Goal: Transaction & Acquisition: Download file/media

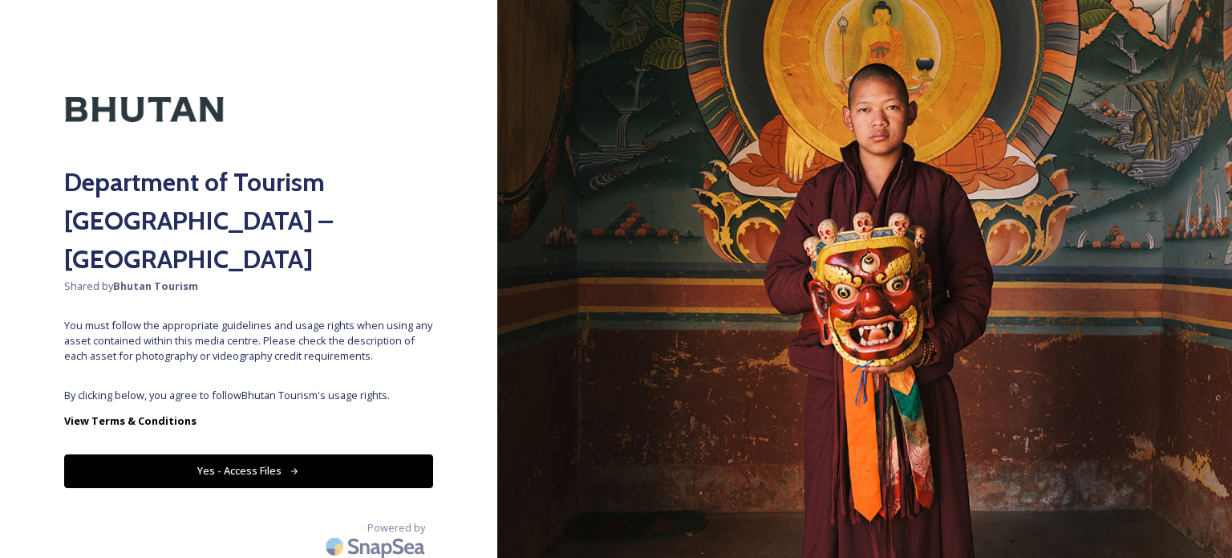
click at [243, 454] on button "Yes - Access Files" at bounding box center [248, 470] width 369 height 33
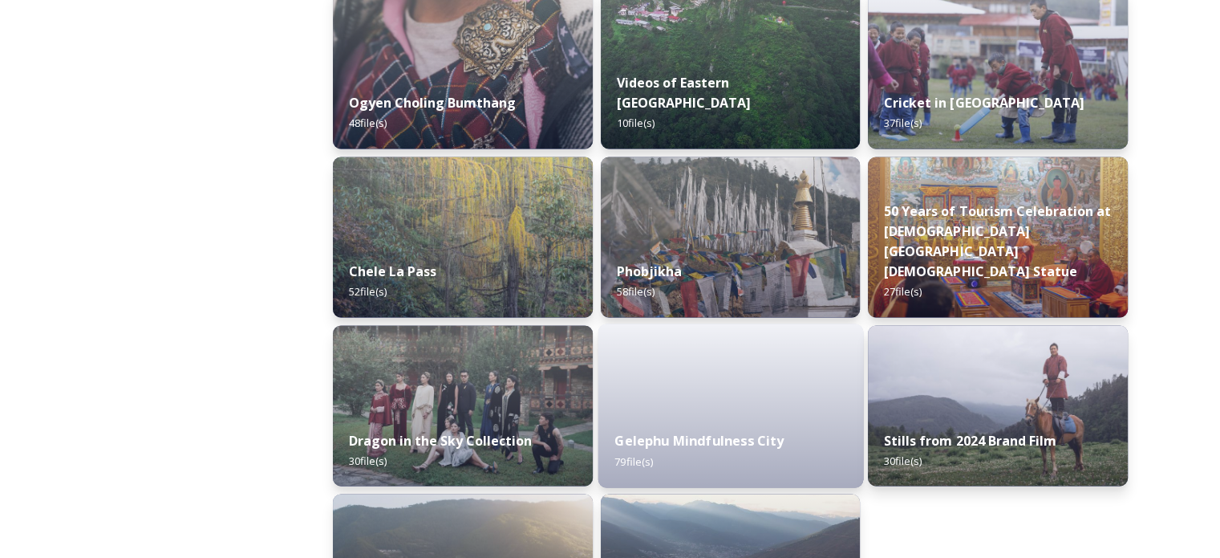
scroll to position [2740, 0]
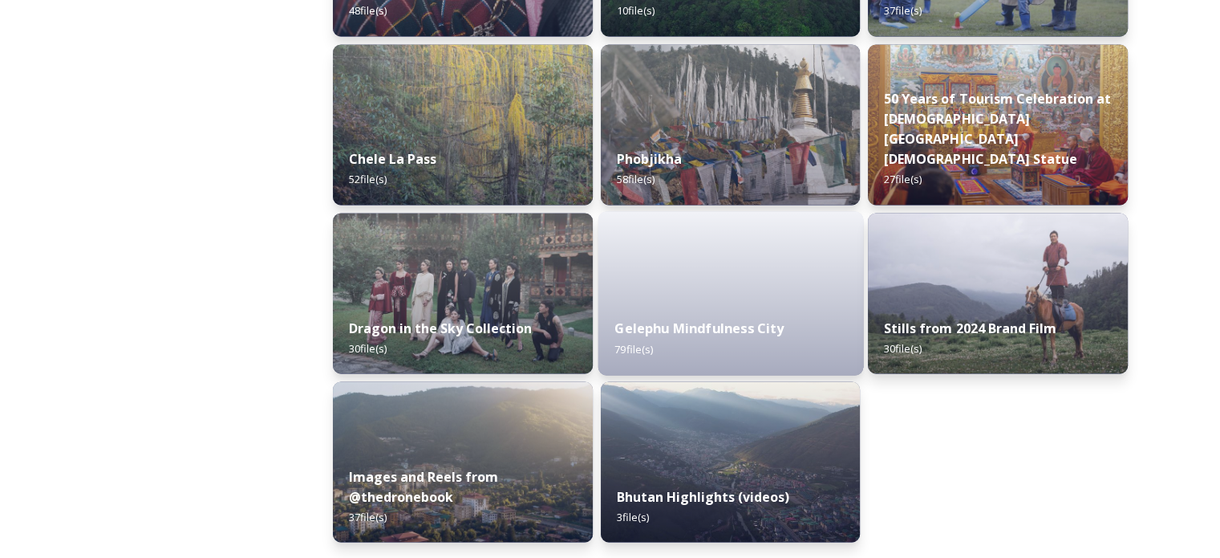
drag, startPoint x: 756, startPoint y: 217, endPoint x: 688, endPoint y: 317, distance: 121.3
click at [693, 314] on div "Gelephu Mindfulness City 79 file(s)" at bounding box center [730, 338] width 265 height 73
drag, startPoint x: 688, startPoint y: 317, endPoint x: 669, endPoint y: 339, distance: 29.1
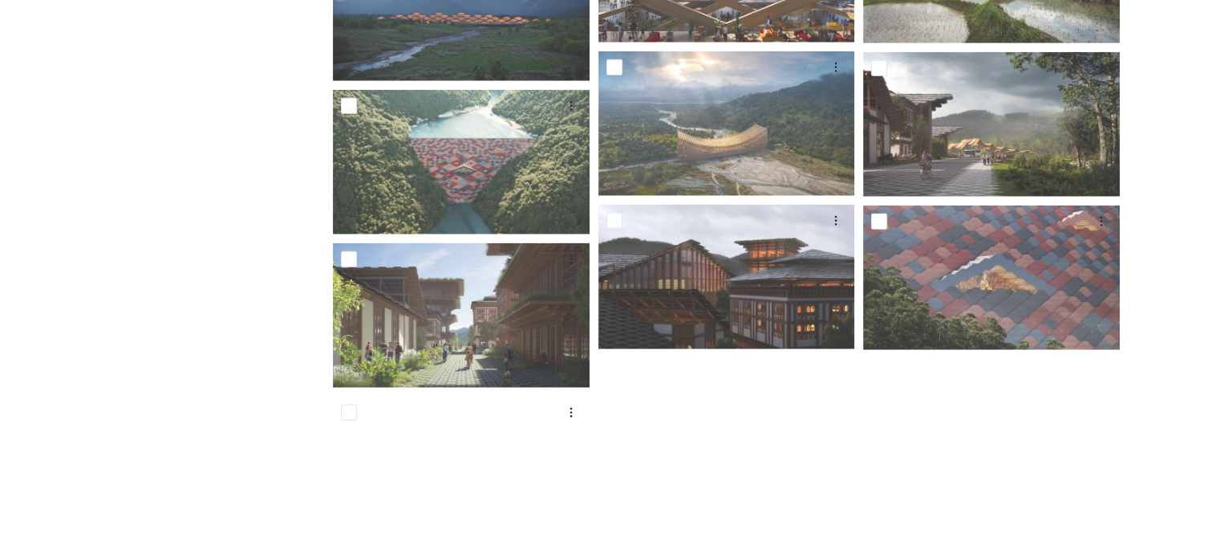
scroll to position [3931, 0]
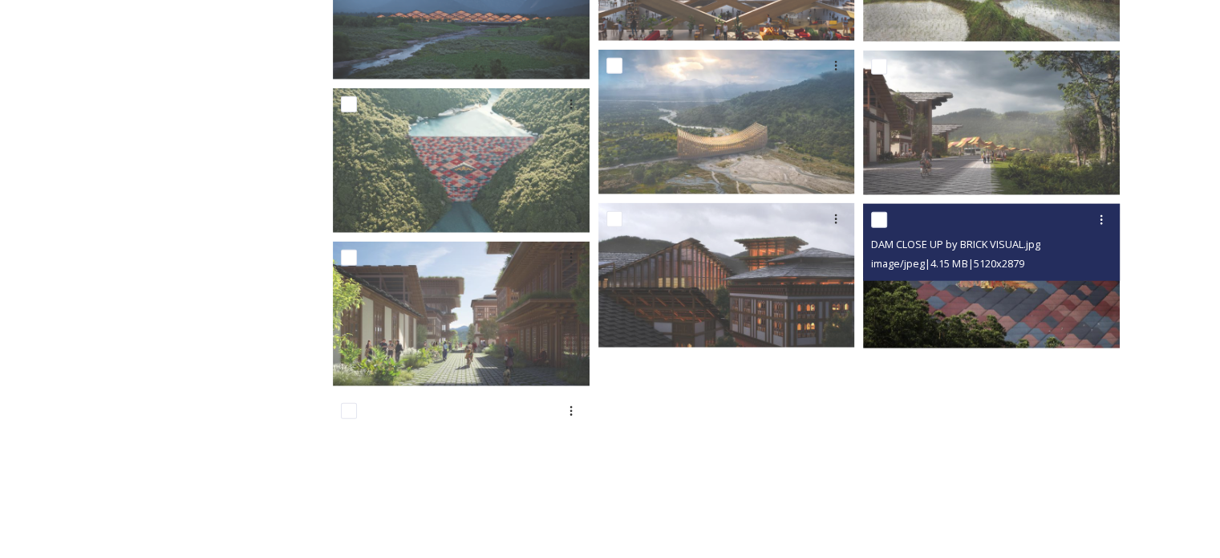
click at [892, 299] on img at bounding box center [991, 276] width 257 height 144
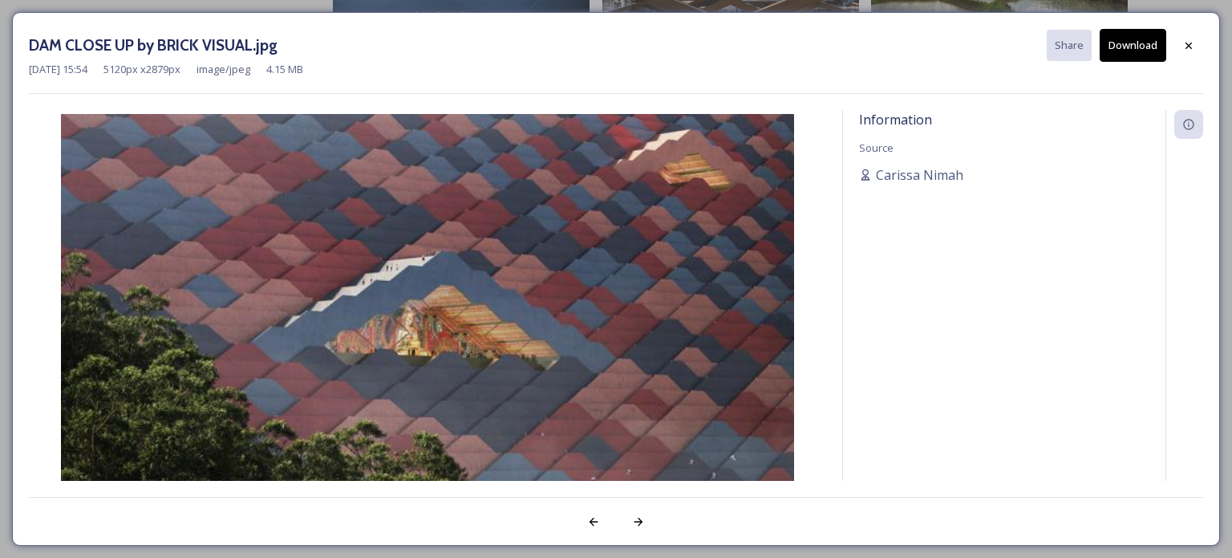
drag, startPoint x: 622, startPoint y: 270, endPoint x: 573, endPoint y: 235, distance: 59.9
click at [573, 235] on img at bounding box center [427, 320] width 797 height 413
click at [1133, 39] on button "Download" at bounding box center [1133, 45] width 67 height 33
click at [1183, 47] on icon at bounding box center [1189, 45] width 13 height 13
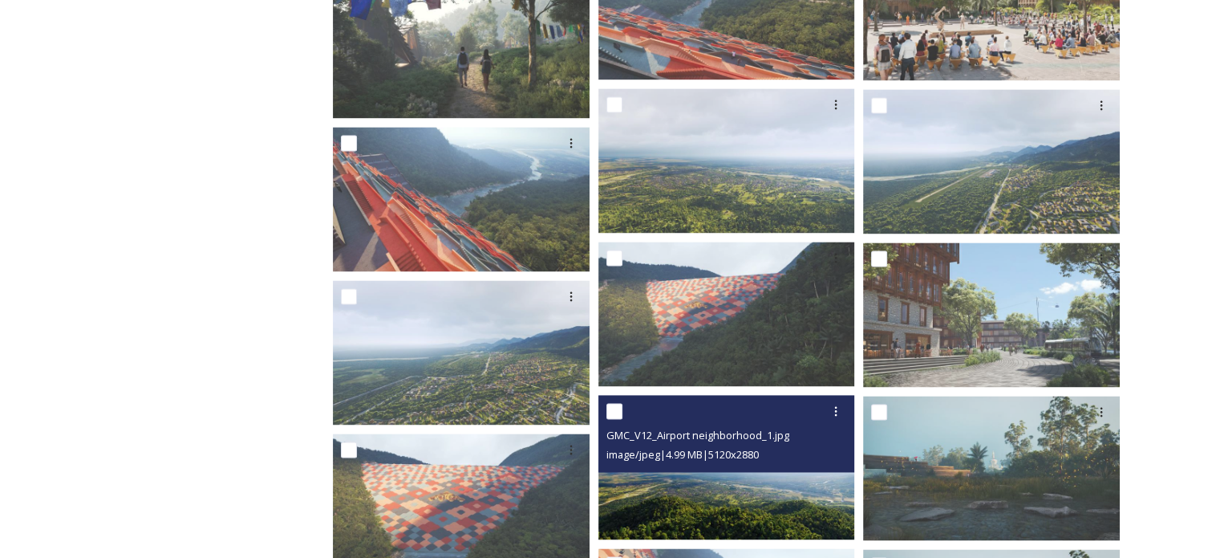
scroll to position [2407, 0]
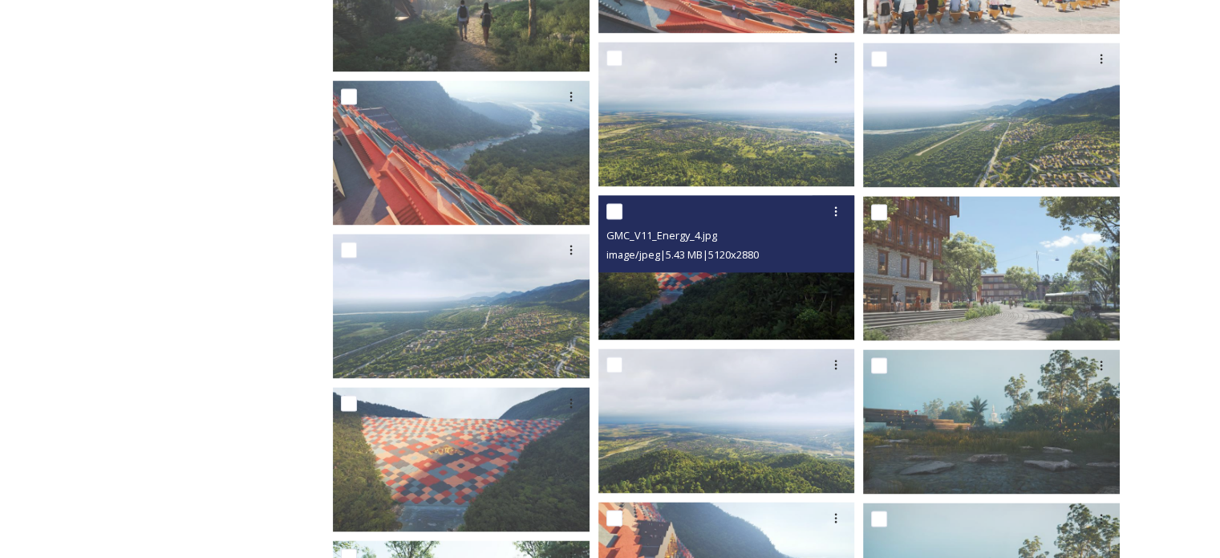
click at [539, 433] on div at bounding box center [461, 459] width 257 height 144
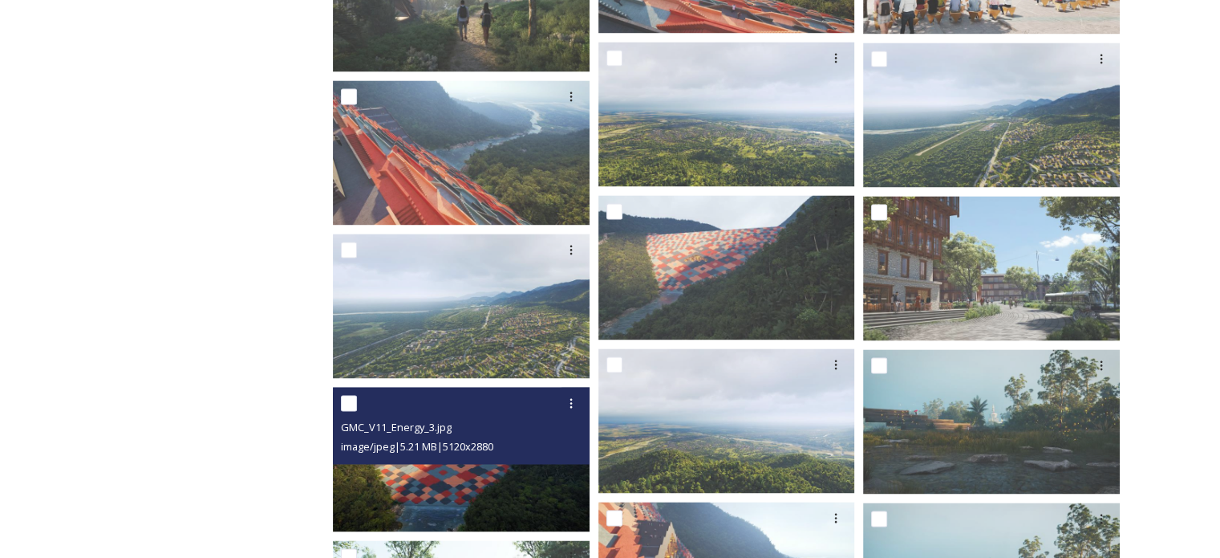
click at [516, 490] on img at bounding box center [461, 459] width 257 height 144
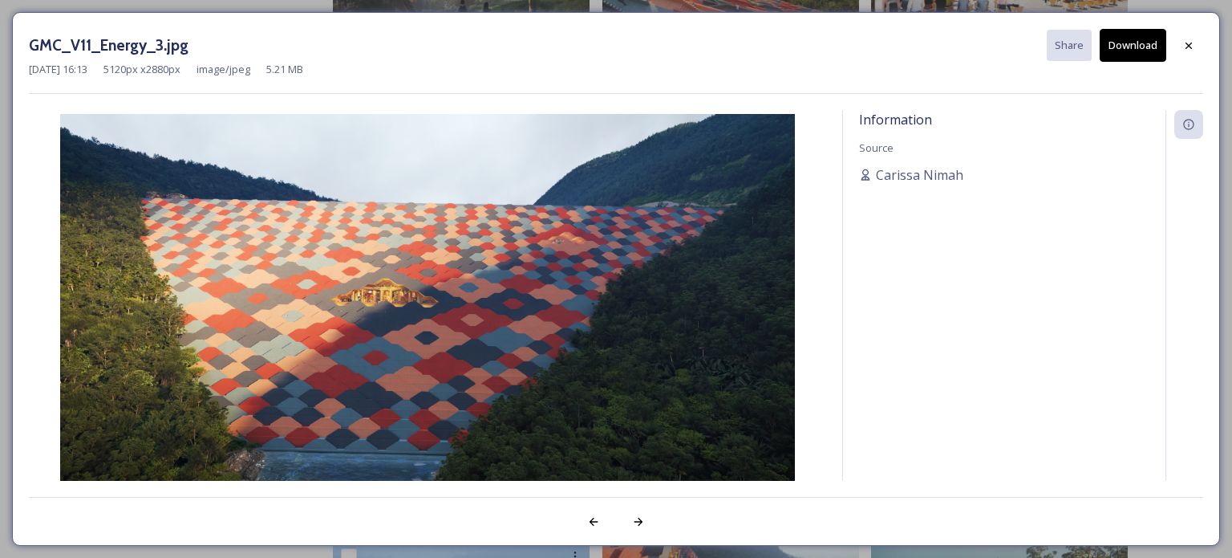
click at [1124, 50] on button "Download" at bounding box center [1133, 45] width 67 height 33
click at [1186, 50] on icon at bounding box center [1189, 45] width 13 height 13
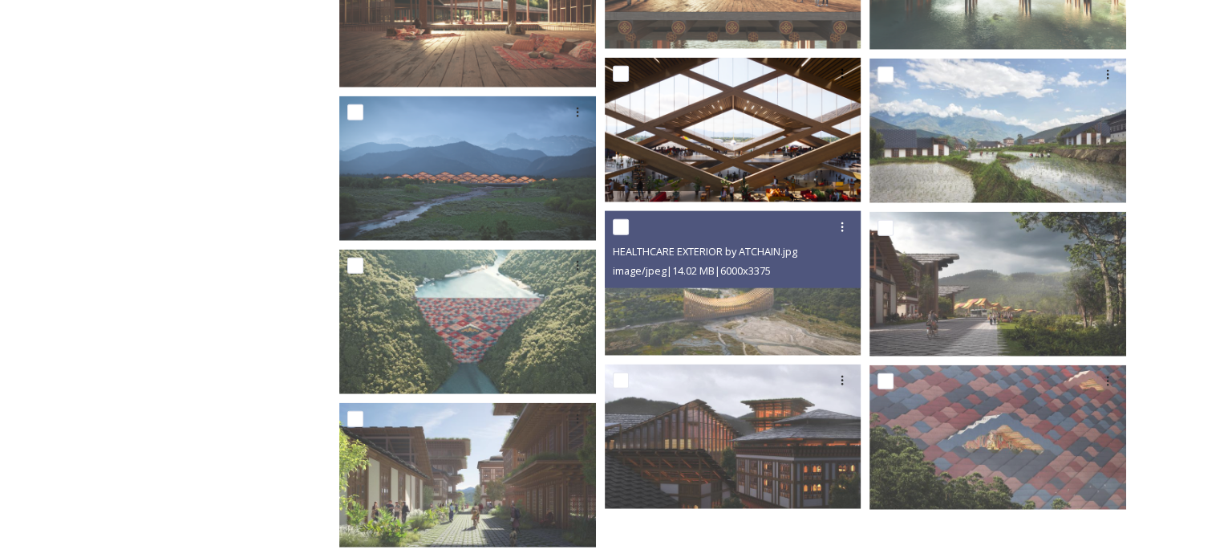
scroll to position [3771, 0]
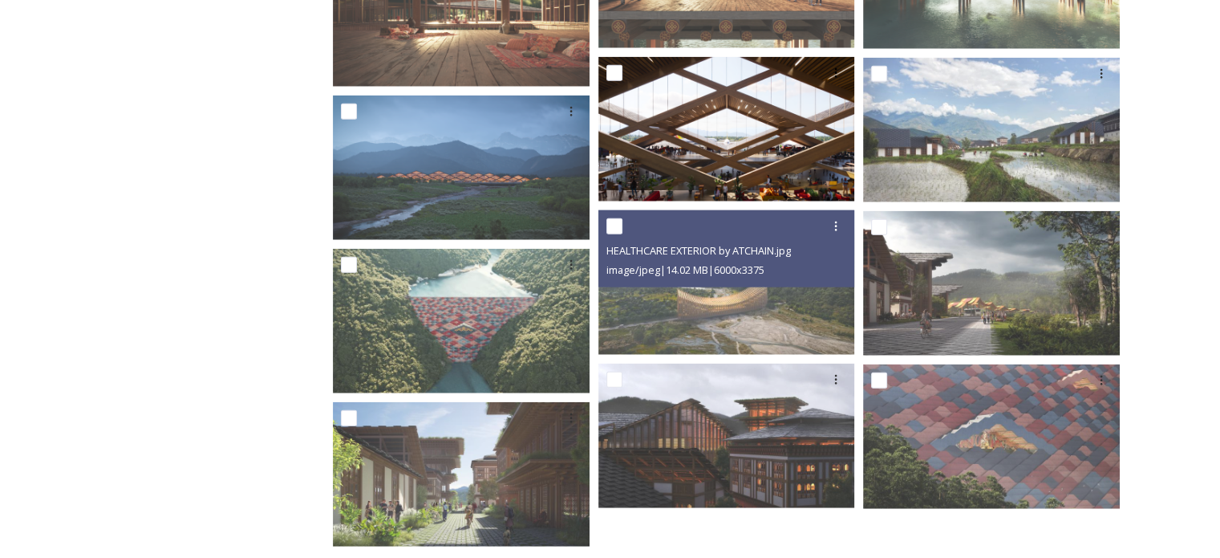
click at [755, 318] on img at bounding box center [726, 282] width 257 height 144
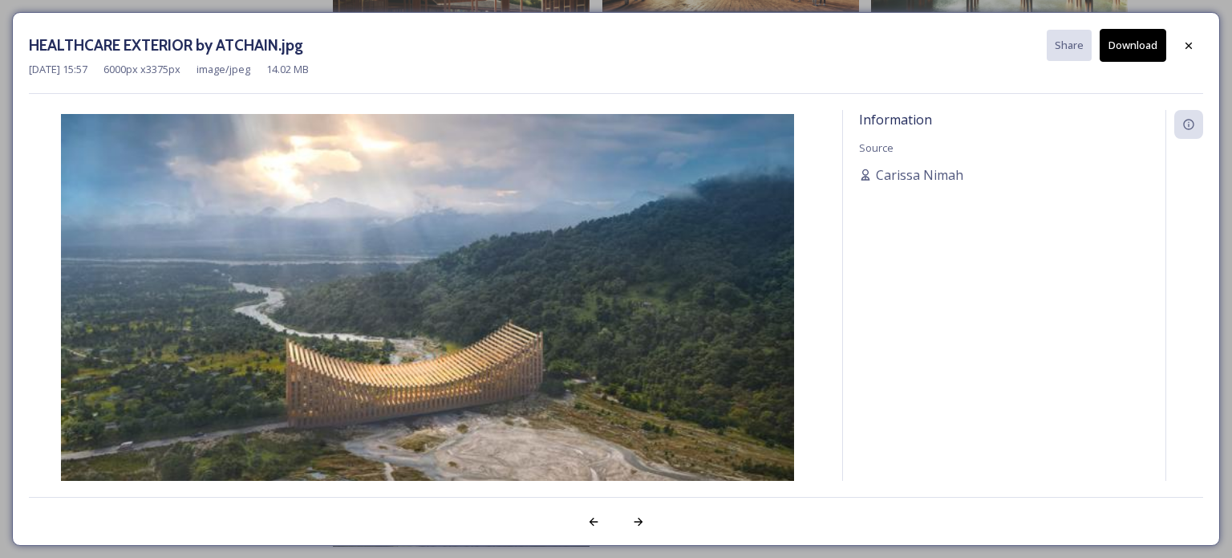
click at [1113, 53] on button "Download" at bounding box center [1133, 45] width 67 height 33
